Goal: Check status: Check status

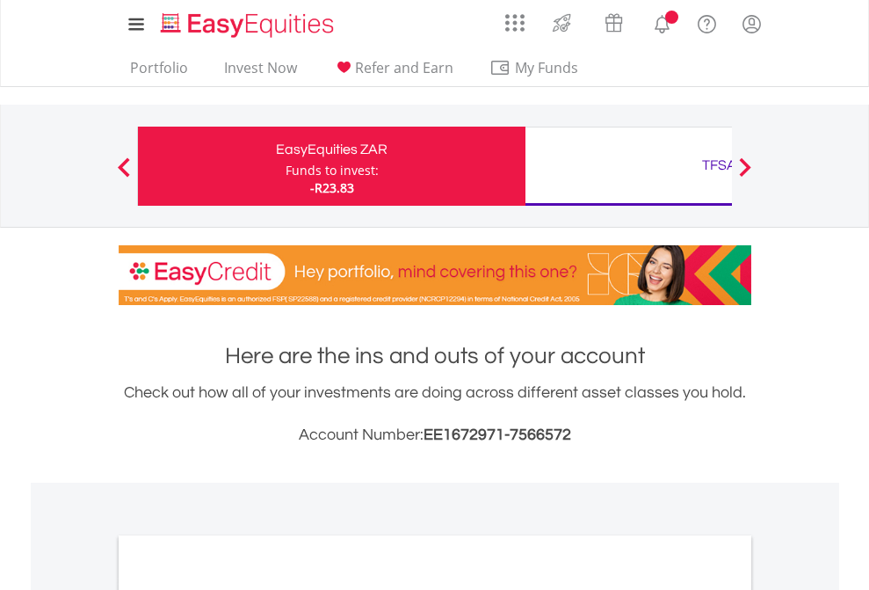
click at [286, 166] on div "Funds to invest:" at bounding box center [332, 171] width 93 height 18
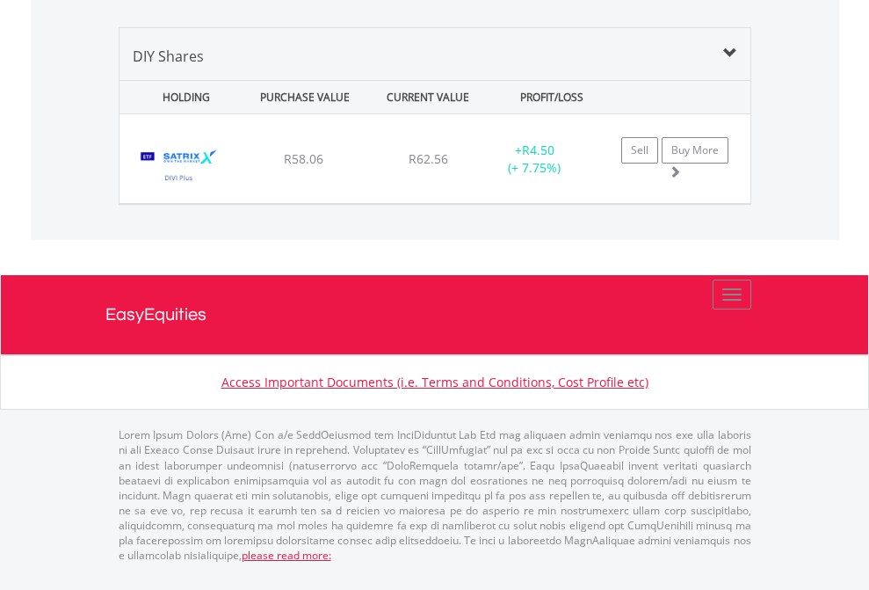
scroll to position [169, 276]
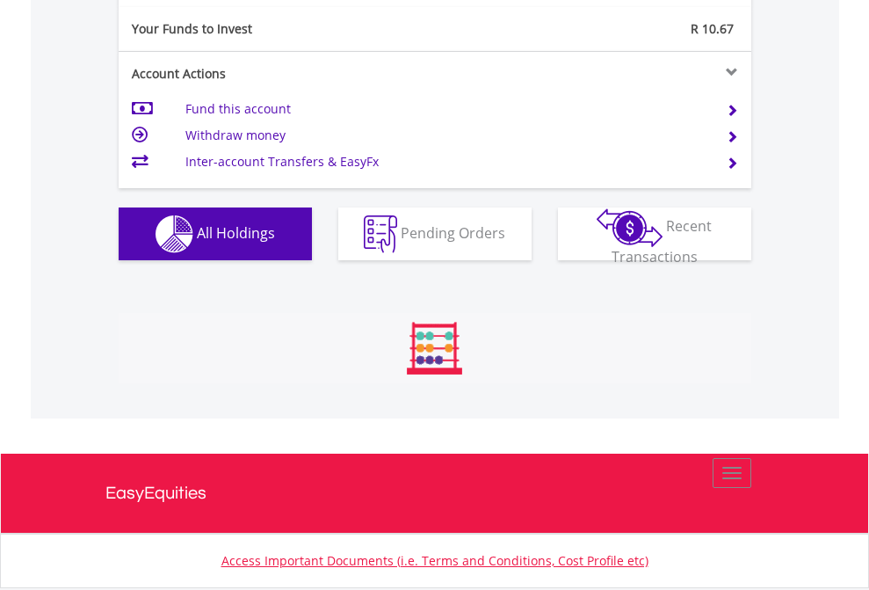
scroll to position [1954, 0]
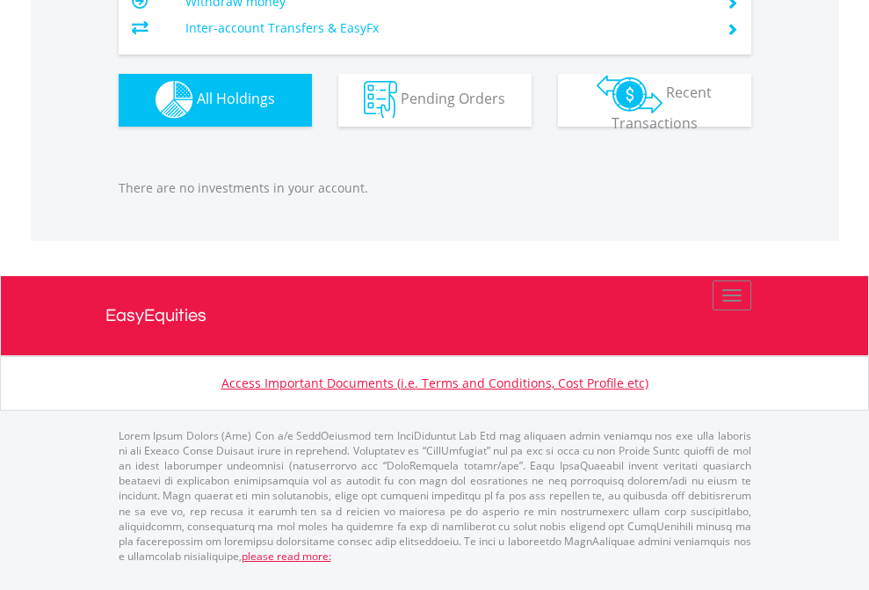
scroll to position [127, 0]
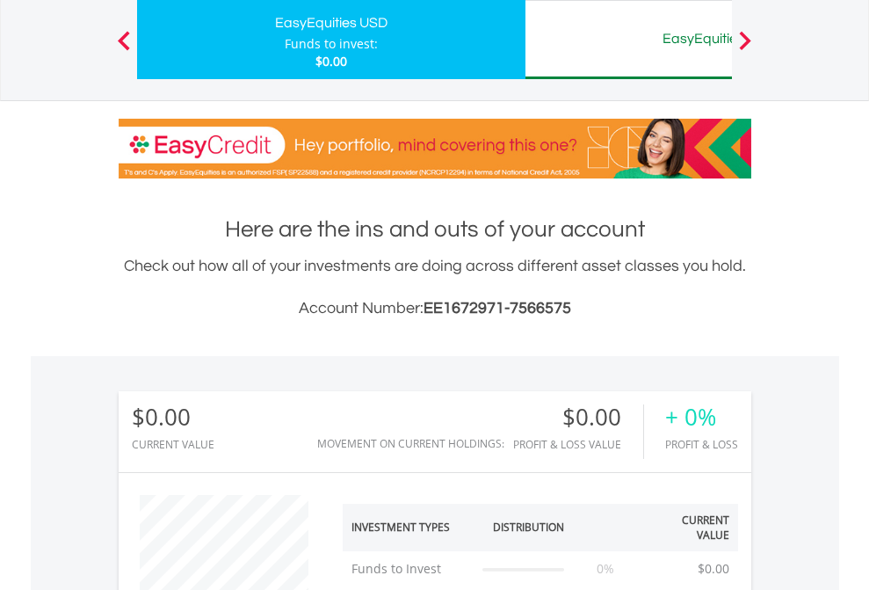
click at [628, 40] on div "EasyEquities AUD" at bounding box center [719, 38] width 366 height 25
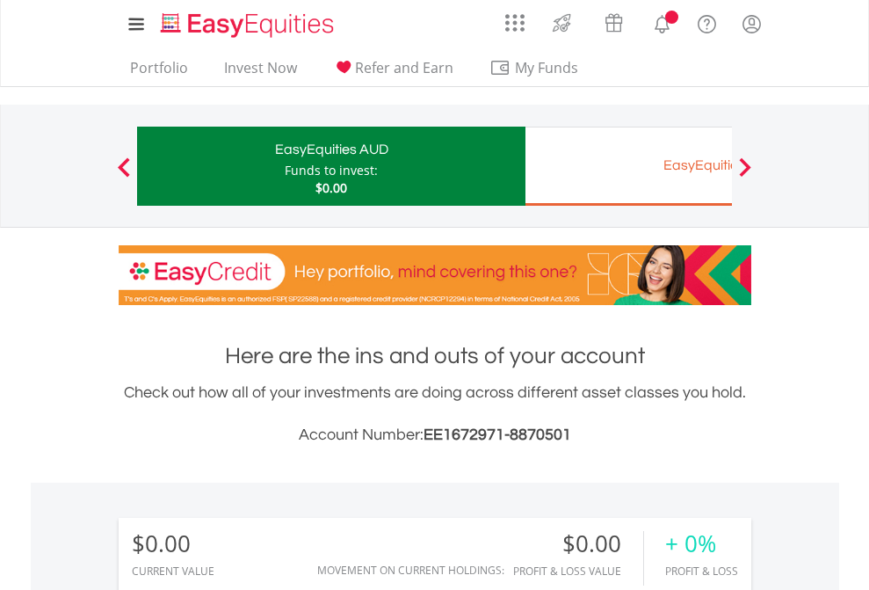
scroll to position [169, 276]
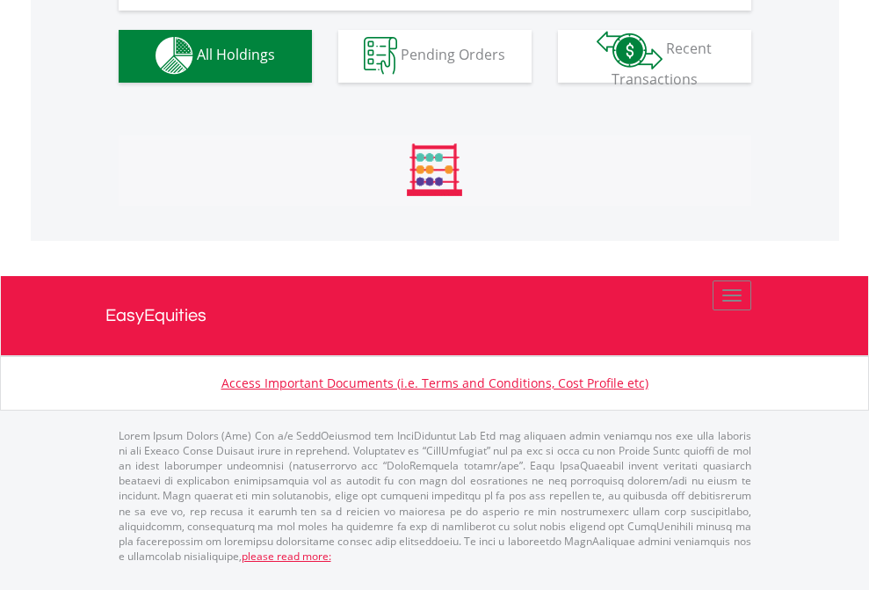
scroll to position [1740, 0]
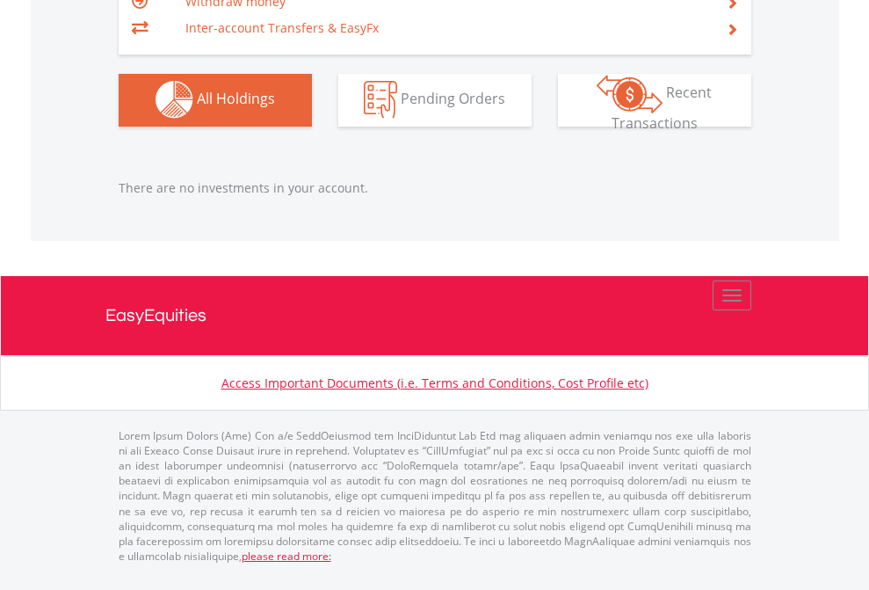
scroll to position [169, 276]
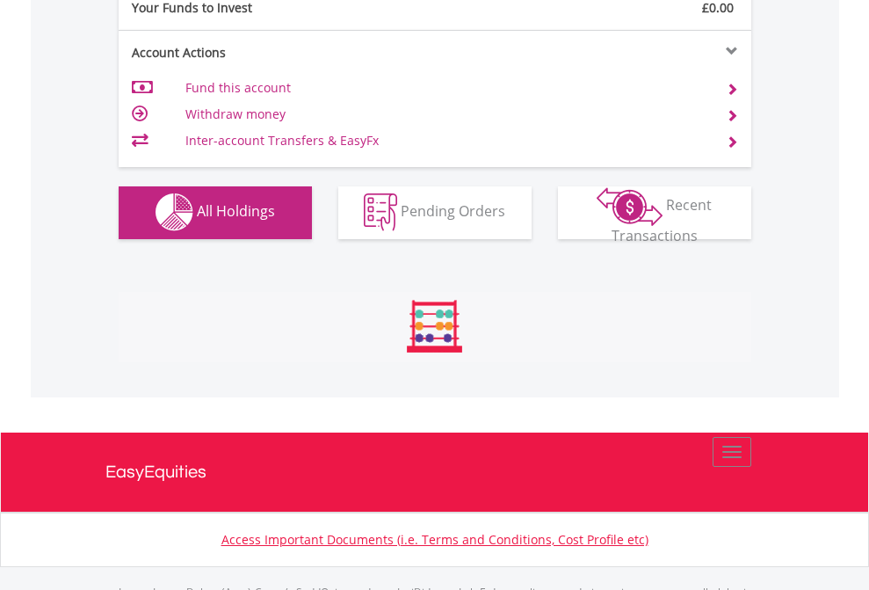
scroll to position [1740, 0]
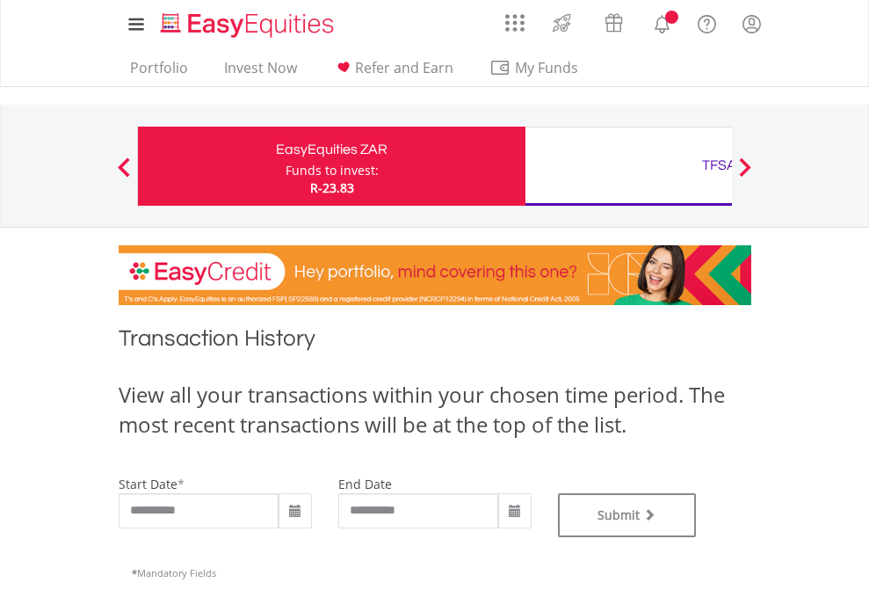
type input "**********"
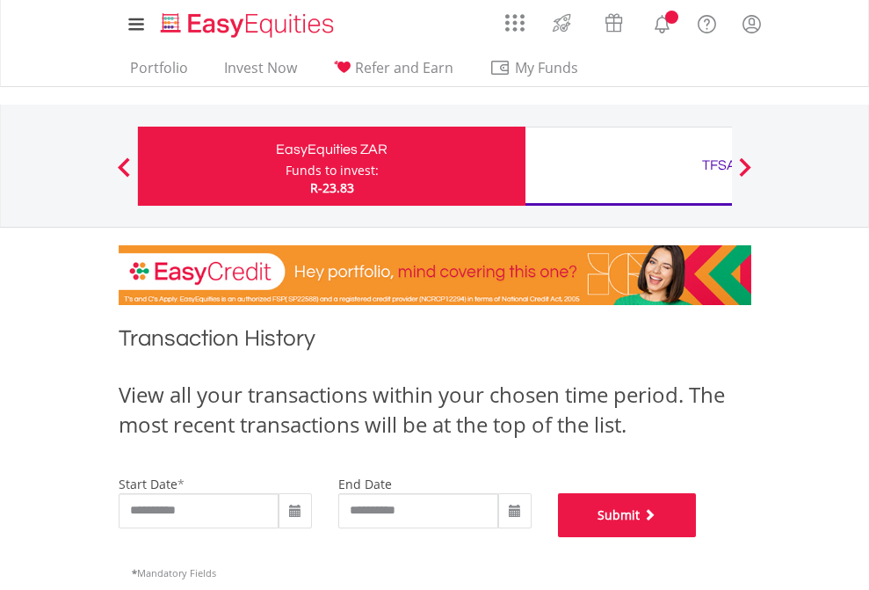
click at [697, 537] on button "Submit" at bounding box center [627, 515] width 139 height 44
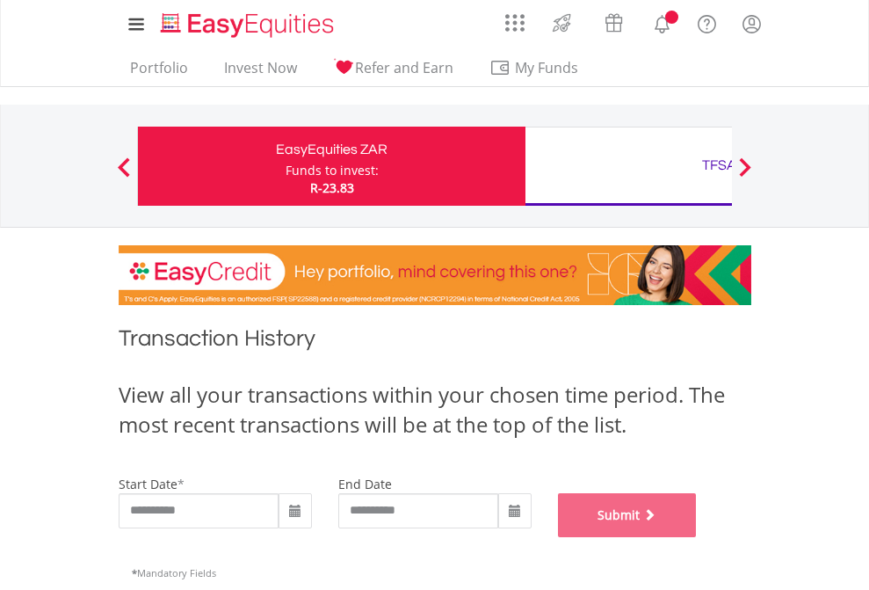
scroll to position [713, 0]
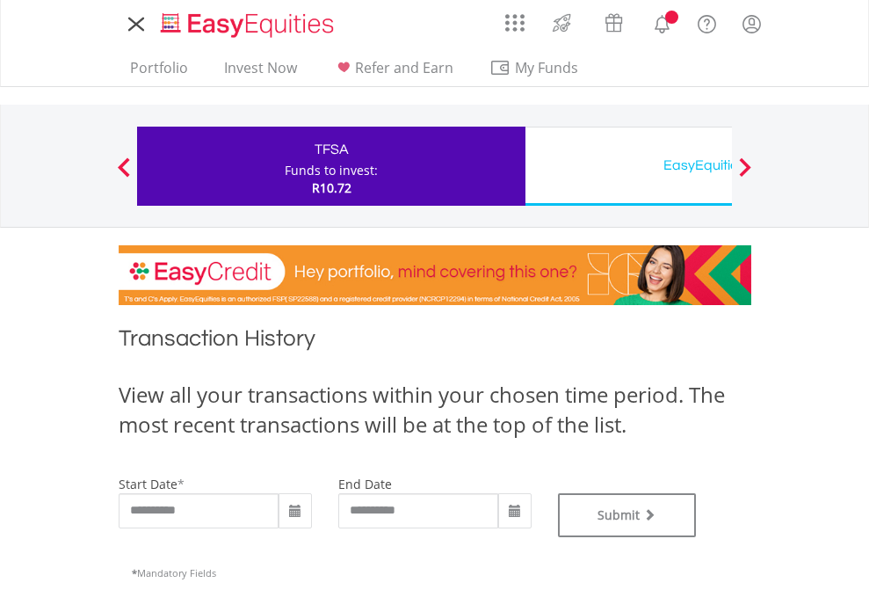
type input "**********"
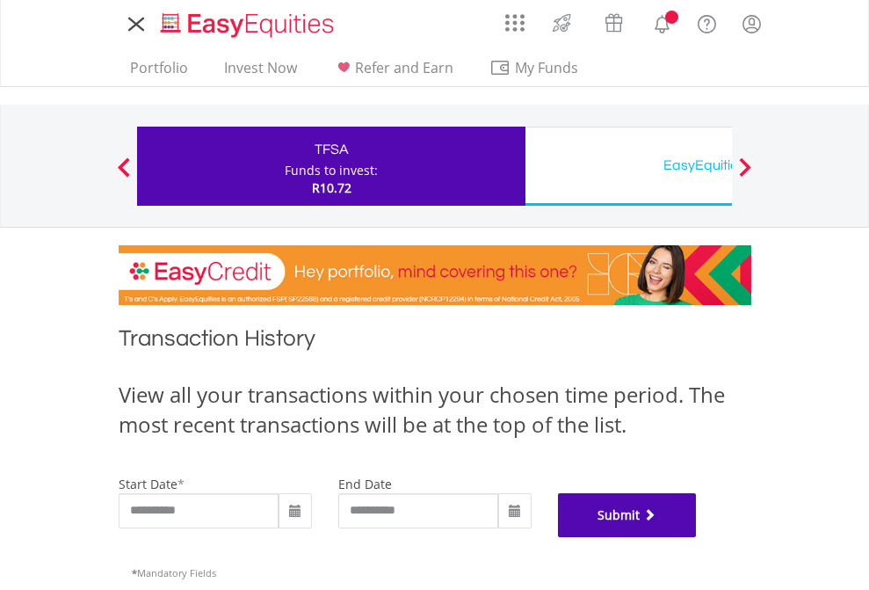
click at [697, 537] on button "Submit" at bounding box center [627, 515] width 139 height 44
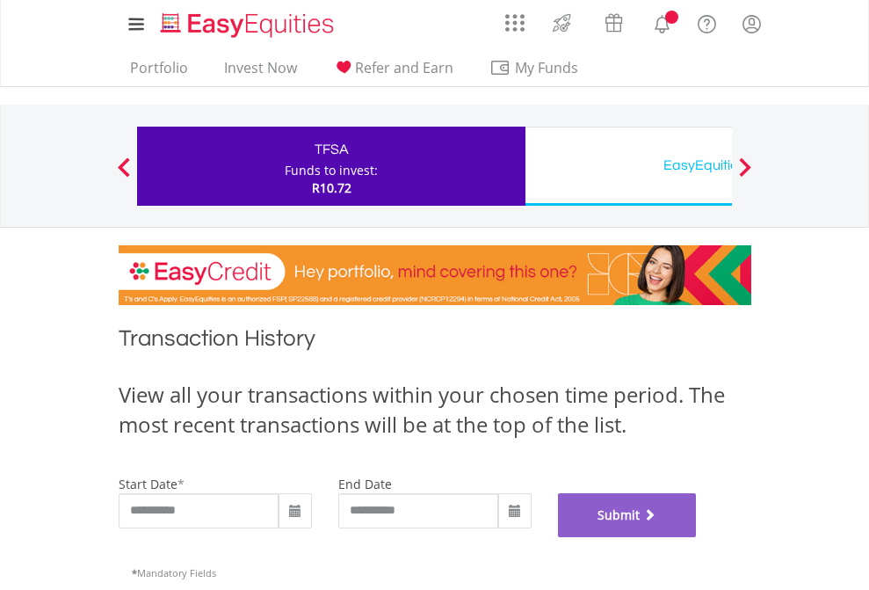
scroll to position [713, 0]
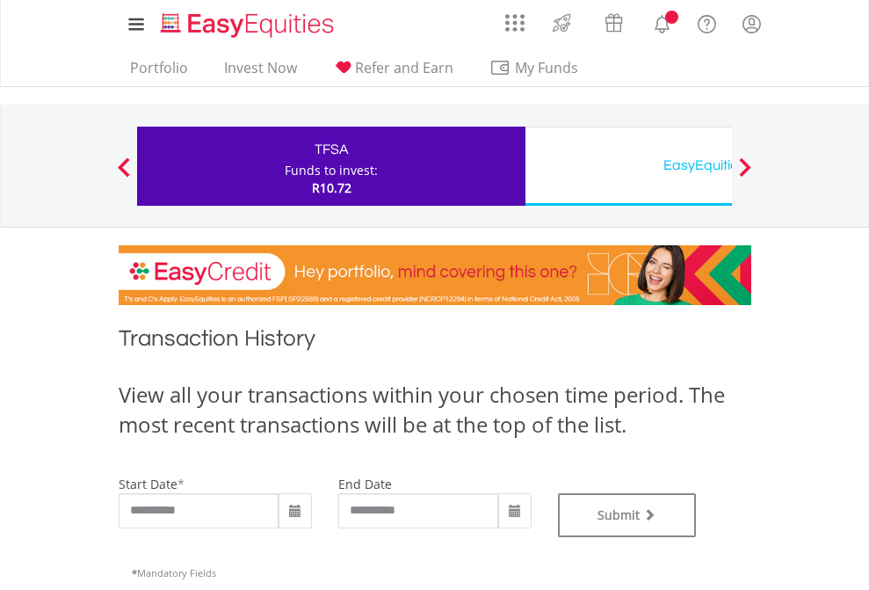
click at [628, 166] on div "EasyEquities USD" at bounding box center [719, 165] width 366 height 25
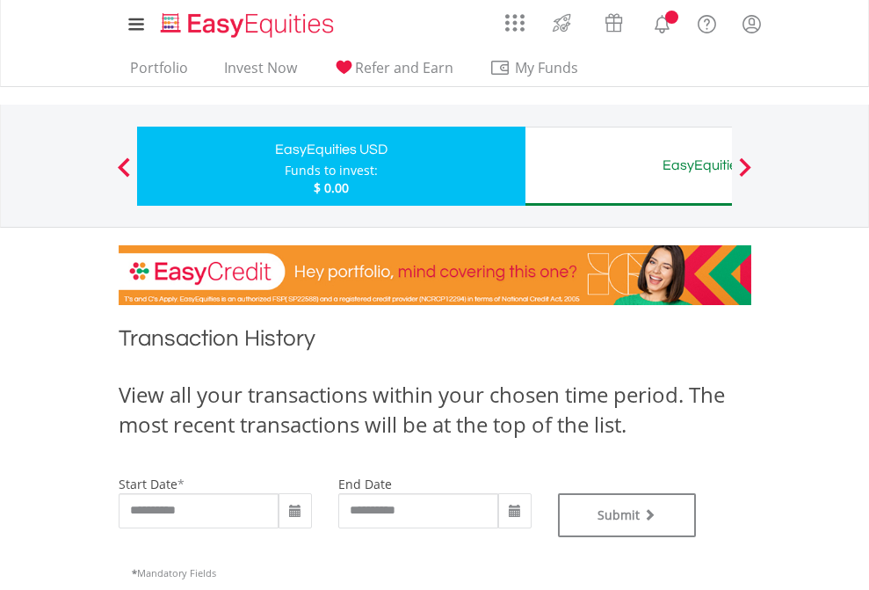
type input "**********"
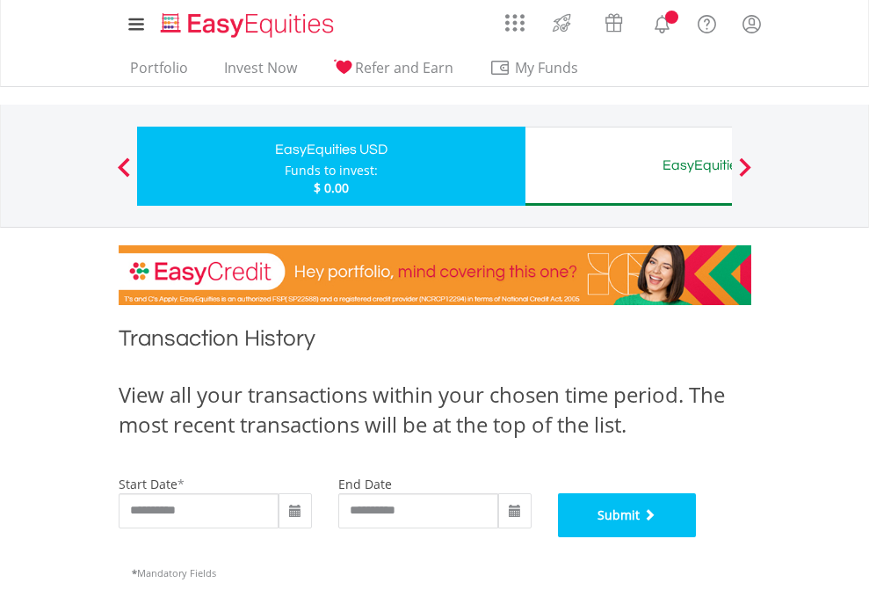
click at [697, 537] on button "Submit" at bounding box center [627, 515] width 139 height 44
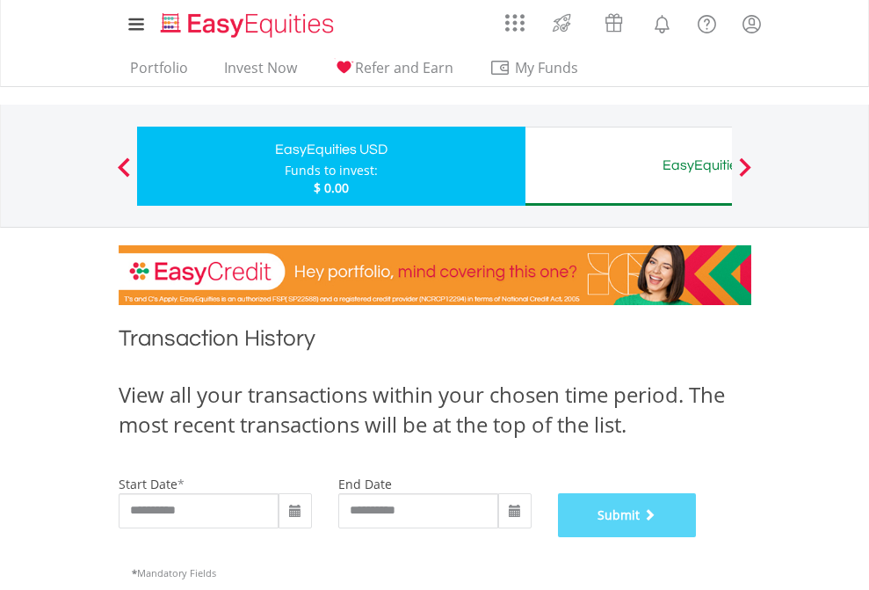
scroll to position [713, 0]
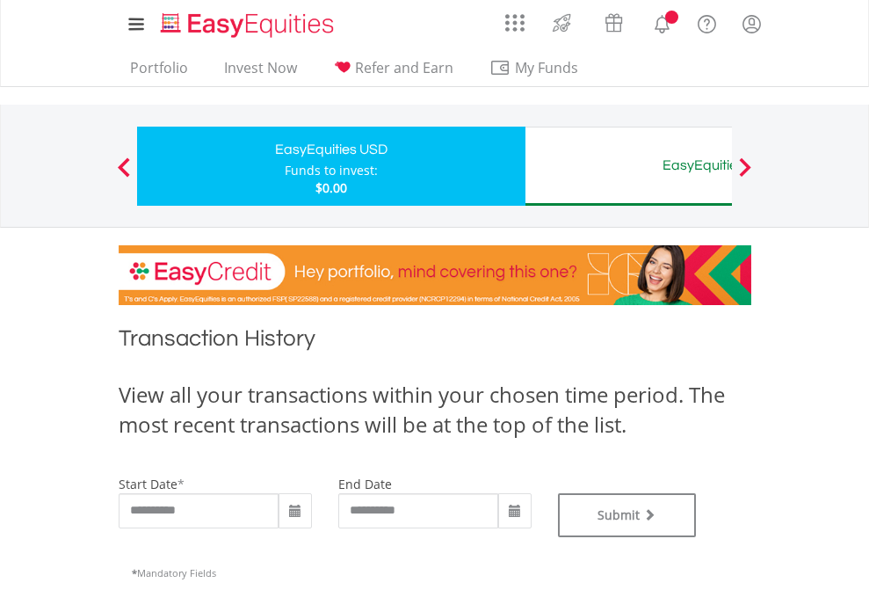
click at [628, 166] on div "EasyEquities AUD" at bounding box center [719, 165] width 366 height 25
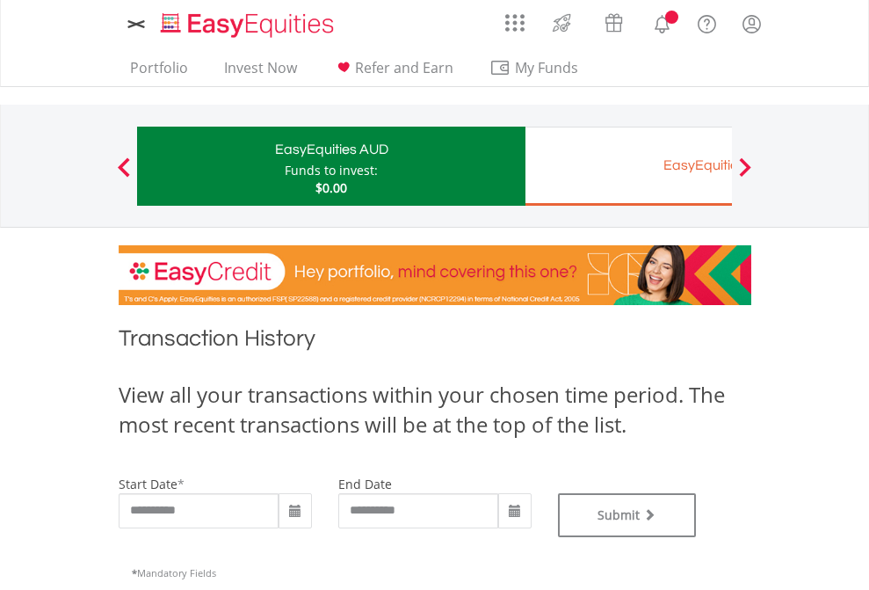
type input "**********"
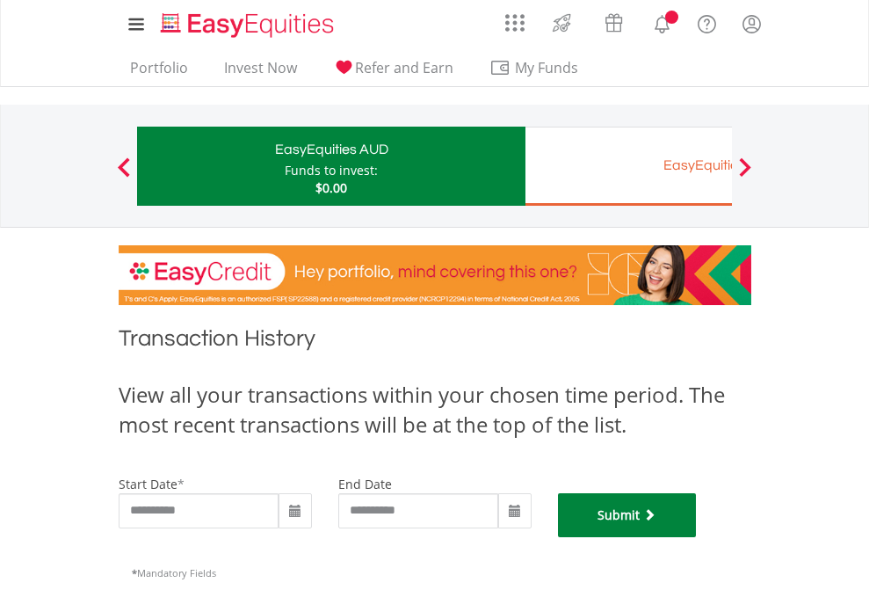
click at [697, 537] on button "Submit" at bounding box center [627, 515] width 139 height 44
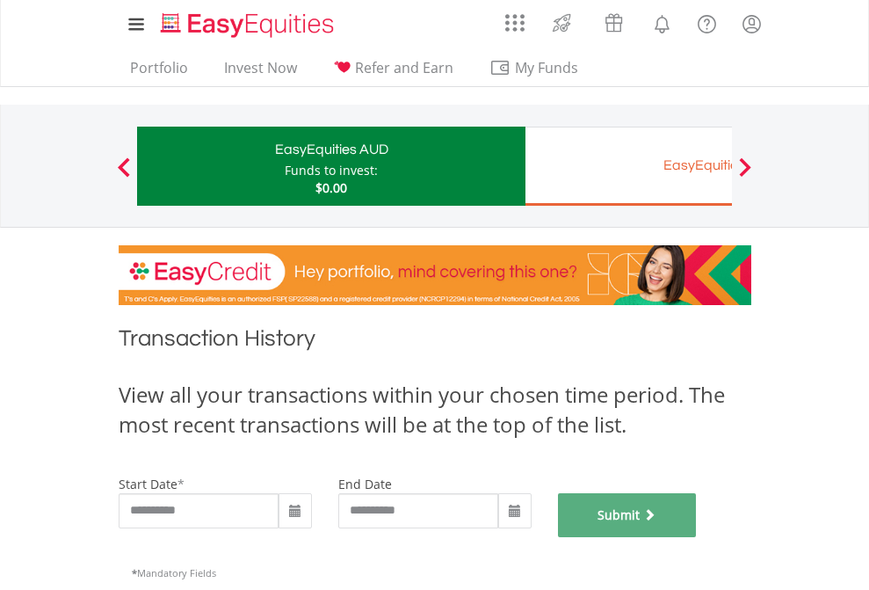
scroll to position [713, 0]
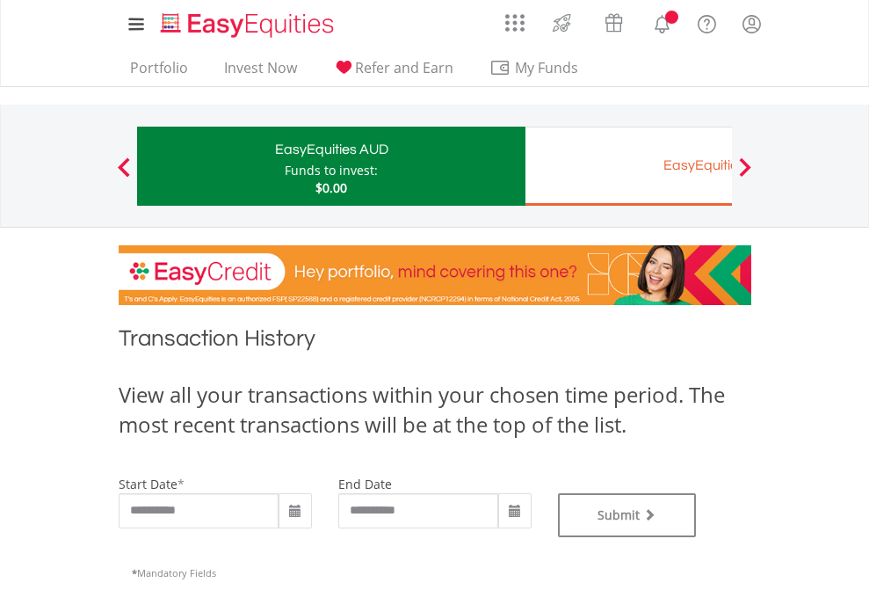
click at [628, 166] on div "EasyEquities EUR" at bounding box center [719, 165] width 366 height 25
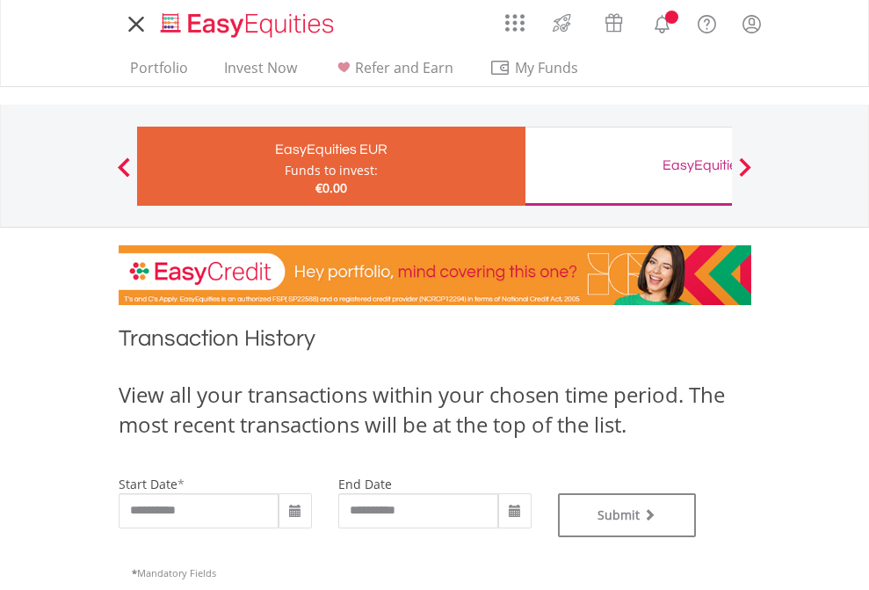
type input "**********"
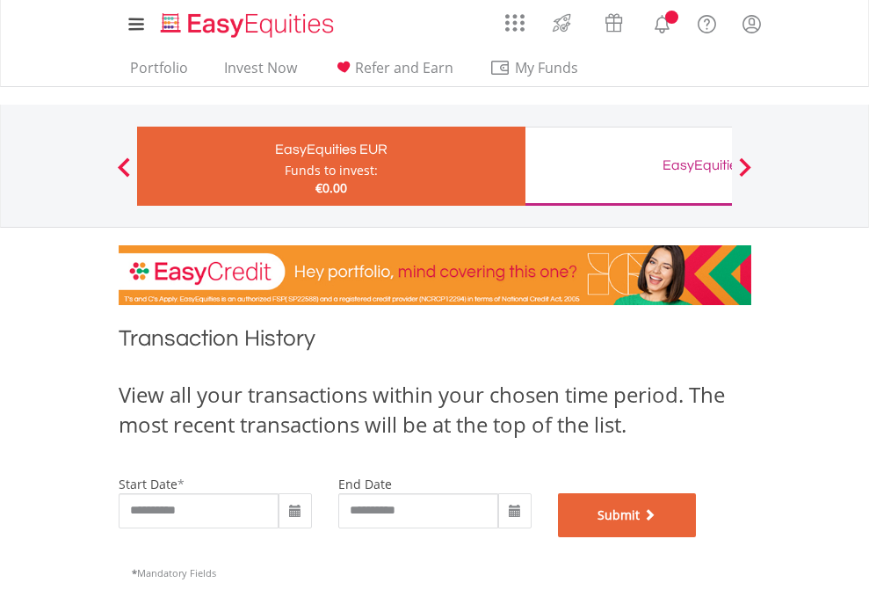
click at [697, 537] on button "Submit" at bounding box center [627, 515] width 139 height 44
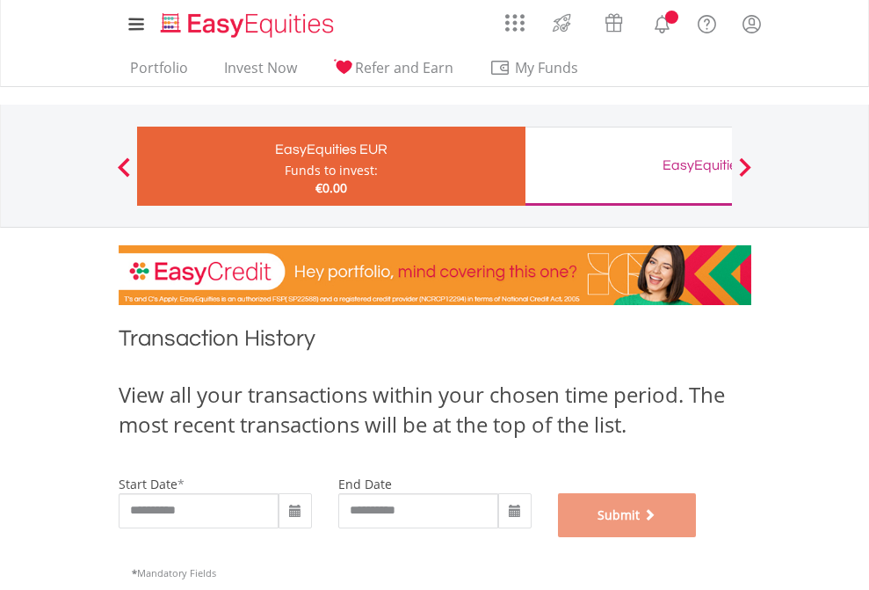
scroll to position [713, 0]
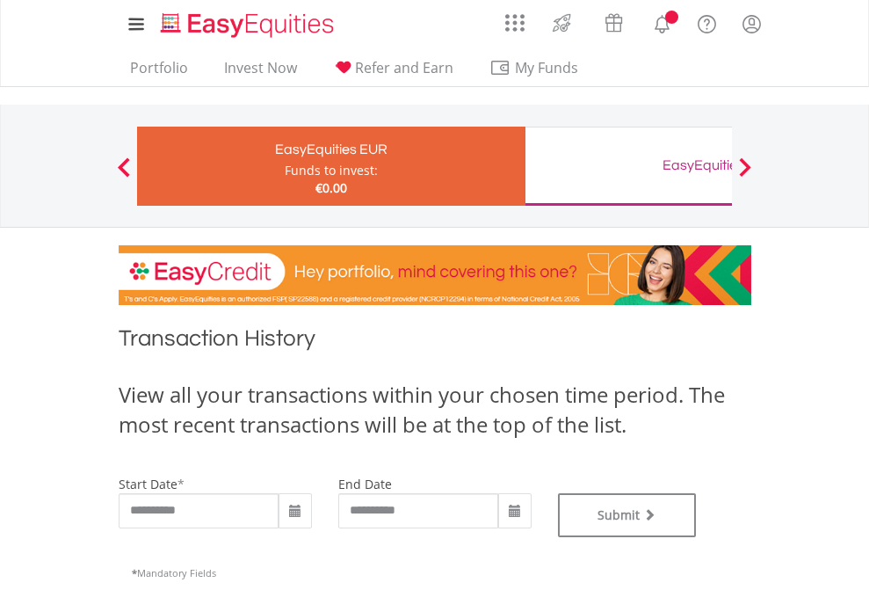
click at [628, 166] on div "EasyEquities GBP" at bounding box center [719, 165] width 366 height 25
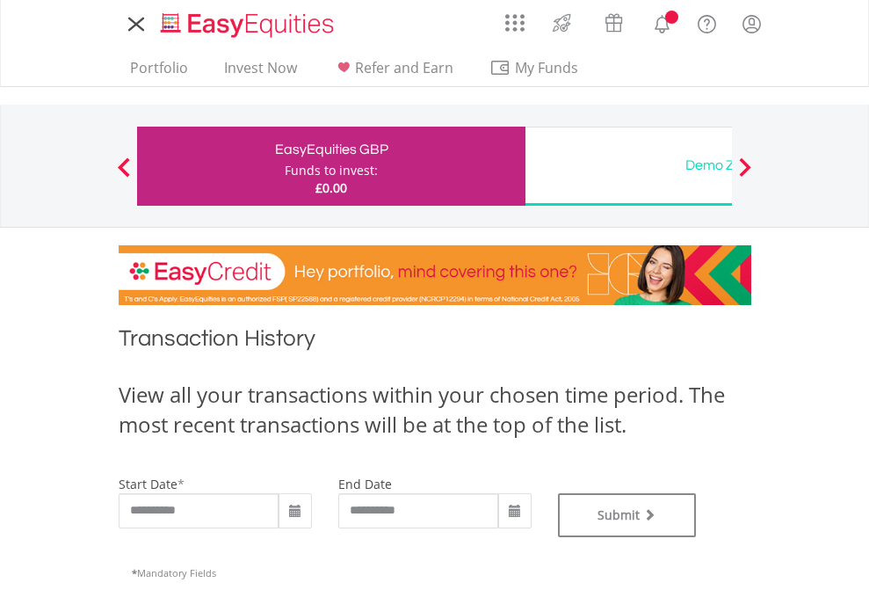
type input "**********"
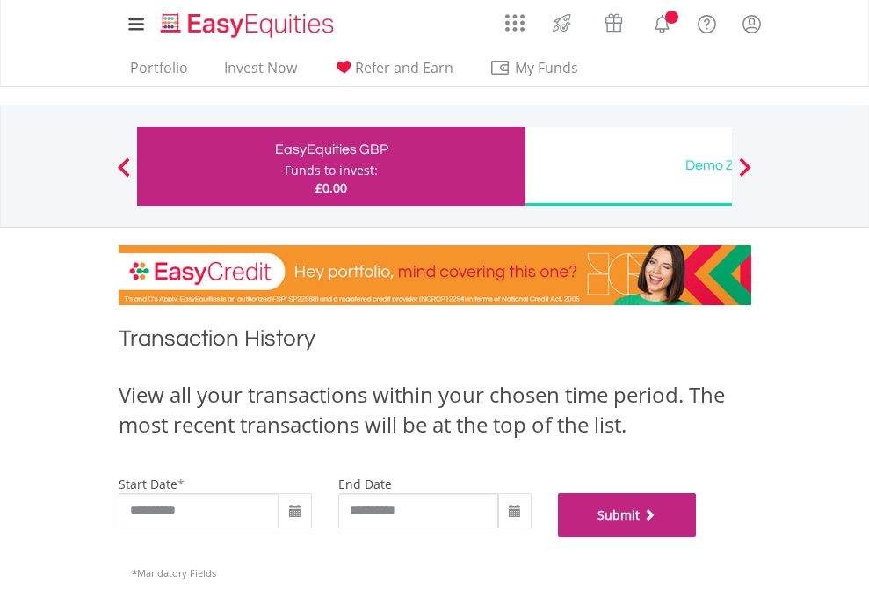
click at [697, 537] on button "Submit" at bounding box center [627, 515] width 139 height 44
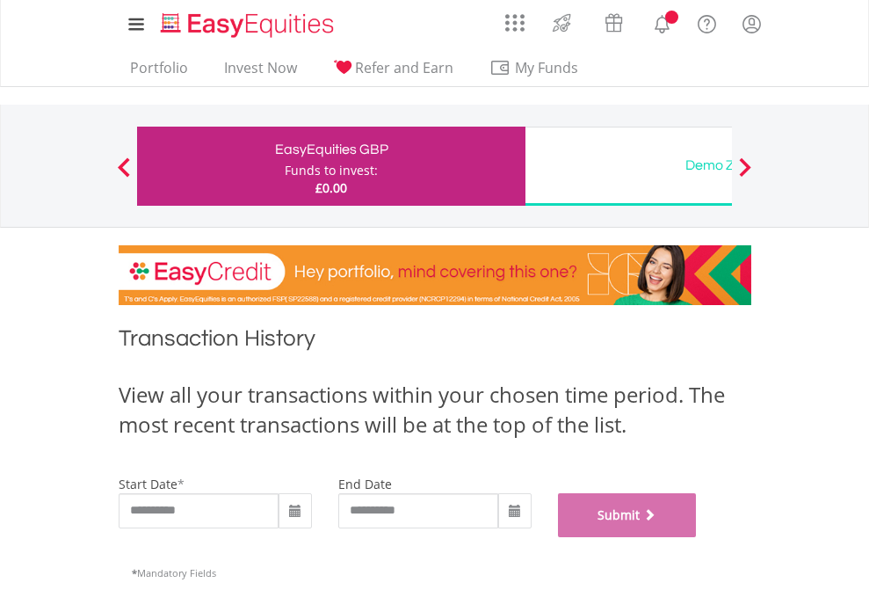
scroll to position [713, 0]
